Goal: Information Seeking & Learning: Learn about a topic

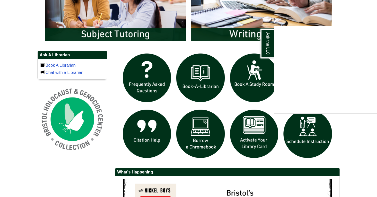
scroll to position [317, 0]
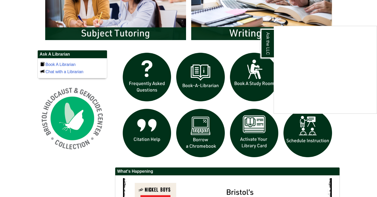
click at [250, 141] on div "Ask the LLC" at bounding box center [188, 98] width 377 height 197
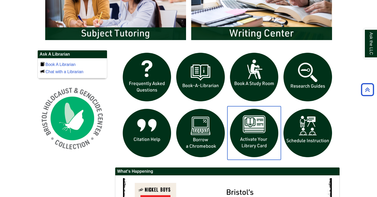
click at [254, 139] on img "slideshow" at bounding box center [254, 133] width 54 height 54
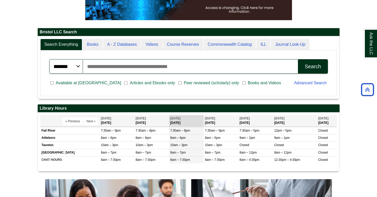
scroll to position [62, 302]
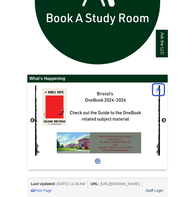
scroll to position [3, 3]
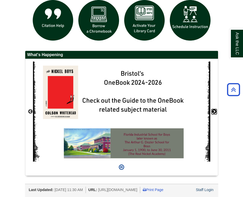
click at [141, 109] on button "Next" at bounding box center [214, 111] width 5 height 5
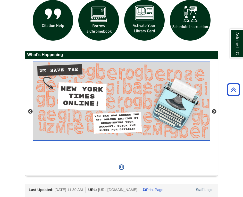
click at [141, 105] on img "This box contains rotating images" at bounding box center [122, 100] width 178 height 79
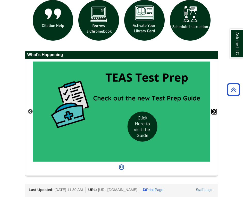
click at [141, 109] on button "Next" at bounding box center [214, 111] width 5 height 5
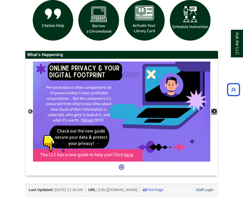
click at [141, 109] on button "Next" at bounding box center [214, 111] width 5 height 5
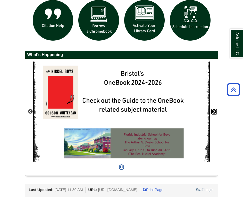
click at [141, 109] on button "Next" at bounding box center [214, 111] width 5 height 5
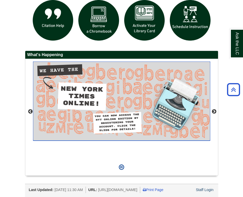
click at [138, 118] on img "This box contains rotating images" at bounding box center [122, 100] width 178 height 79
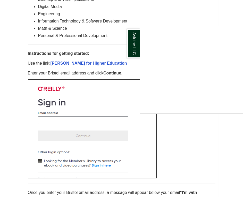
scroll to position [322, 0]
click at [104, 111] on div "Ask the LLC" at bounding box center [121, 98] width 243 height 197
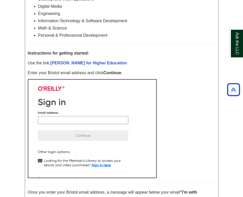
click at [104, 111] on img at bounding box center [92, 128] width 129 height 99
click at [97, 112] on img at bounding box center [92, 128] width 129 height 99
click at [86, 111] on img at bounding box center [92, 128] width 129 height 99
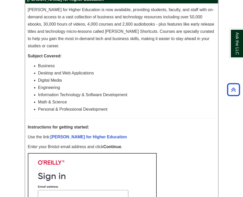
scroll to position [249, 0]
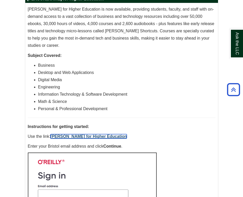
click at [91, 134] on link "[PERSON_NAME] for Higher Education" at bounding box center [89, 136] width 77 height 4
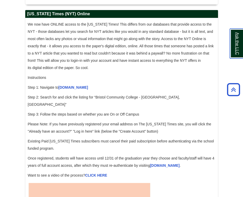
scroll to position [634, 0]
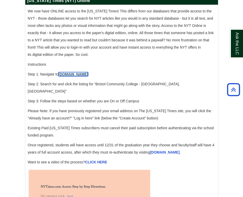
click at [80, 72] on link "[DOMAIN_NAME]" at bounding box center [74, 74] width 30 height 4
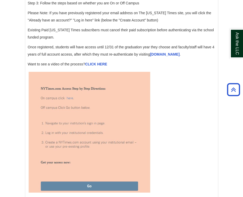
scroll to position [642, 0]
